Goal: Task Accomplishment & Management: Manage account settings

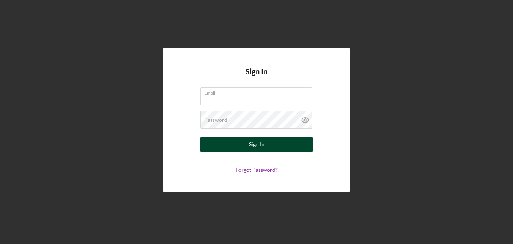
type input "[PERSON_NAME][EMAIL_ADDRESS][DOMAIN_NAME]"
click at [273, 145] on button "Sign In" at bounding box center [256, 144] width 113 height 15
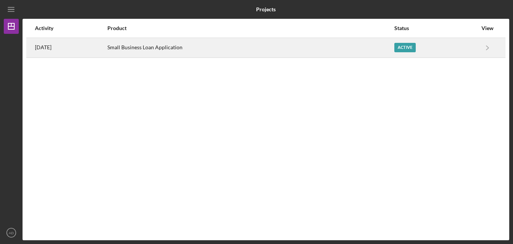
click at [408, 48] on div "Active" at bounding box center [404, 47] width 21 height 9
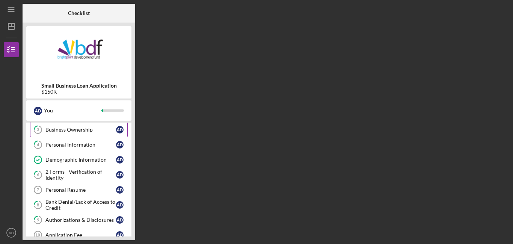
scroll to position [48, 0]
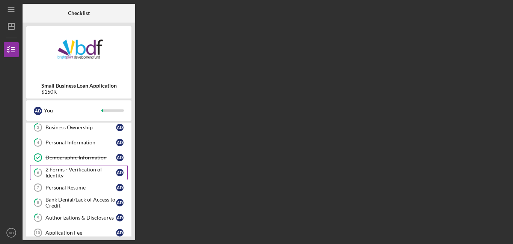
click at [81, 169] on div "2 Forms - Verification of Identity" at bounding box center [80, 172] width 71 height 12
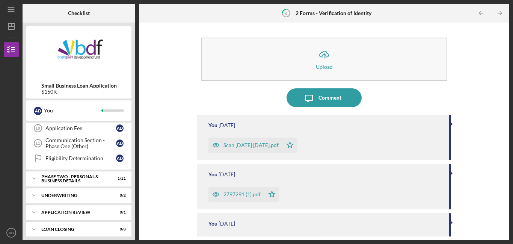
scroll to position [153, 0]
click at [74, 177] on div "PHASE TWO - PERSONAL & BUSINESS DETAILS" at bounding box center [74, 178] width 66 height 9
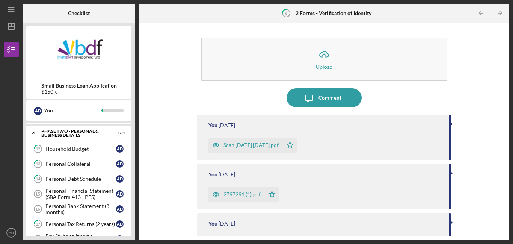
scroll to position [198, 0]
click at [70, 168] on link "13 Personal Collateral A D" at bounding box center [79, 163] width 98 height 15
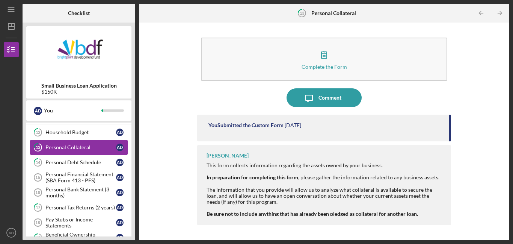
scroll to position [216, 0]
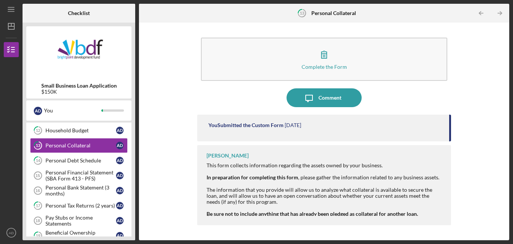
click at [237, 155] on div "[PERSON_NAME]" at bounding box center [227, 155] width 42 height 6
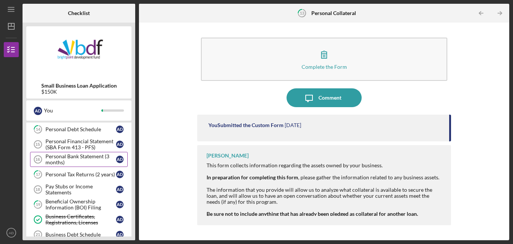
scroll to position [248, 0]
click at [85, 175] on div "Personal Tax Returns (2 years)" at bounding box center [80, 174] width 71 height 6
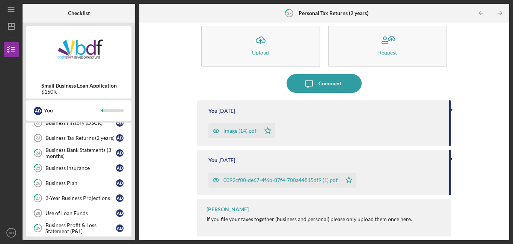
scroll to position [375, 0]
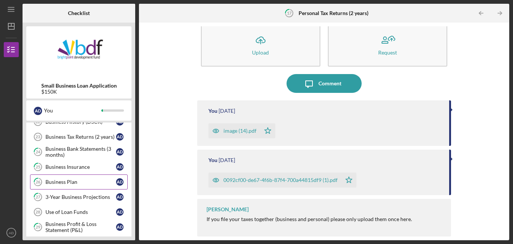
click at [77, 186] on link "26 Business Plan A D" at bounding box center [79, 181] width 98 height 15
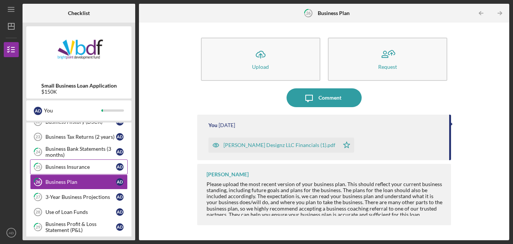
click at [75, 167] on div "Business Insurance" at bounding box center [80, 167] width 71 height 6
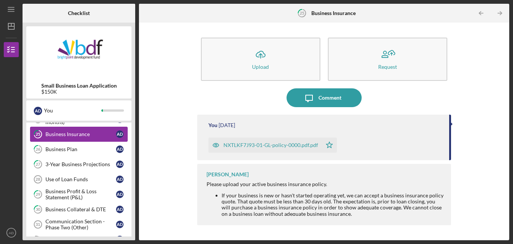
scroll to position [410, 0]
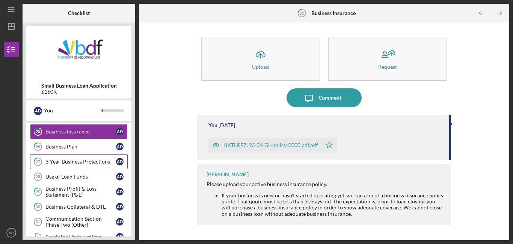
click at [73, 161] on div "3-Year Business Projections" at bounding box center [80, 161] width 71 height 6
